Goal: Navigation & Orientation: Find specific page/section

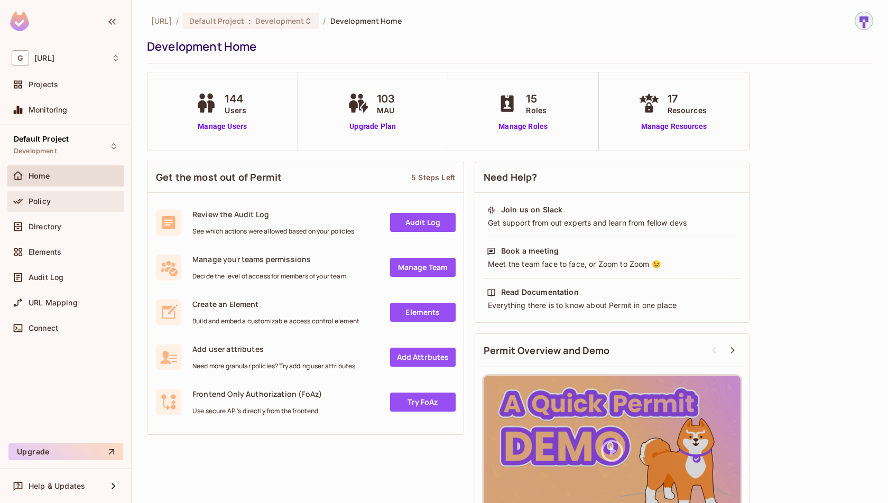
click at [62, 198] on div "Policy" at bounding box center [74, 201] width 91 height 8
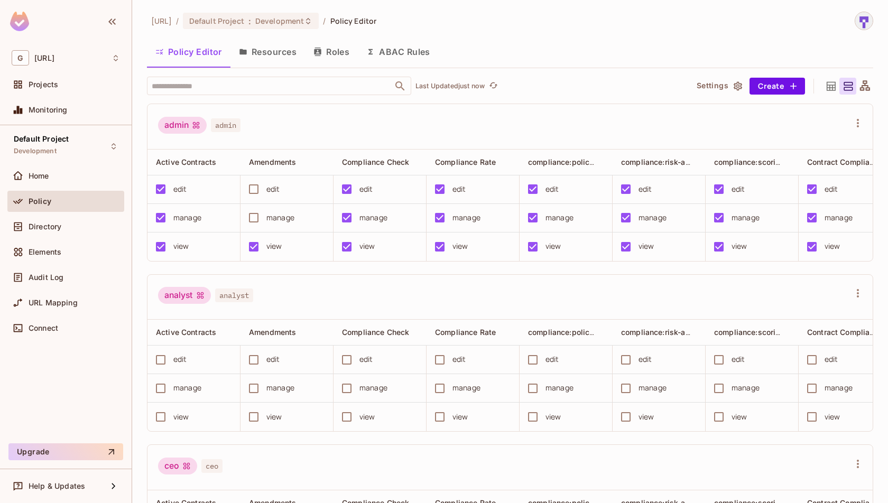
click at [264, 47] on button "Resources" at bounding box center [268, 52] width 75 height 26
